Goal: Task Accomplishment & Management: Use online tool/utility

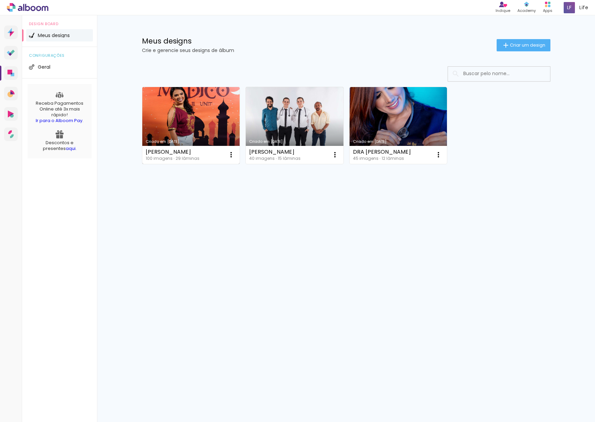
click at [224, 126] on link "Criado em [DATE]" at bounding box center [191, 125] width 98 height 77
